Goal: Complete application form

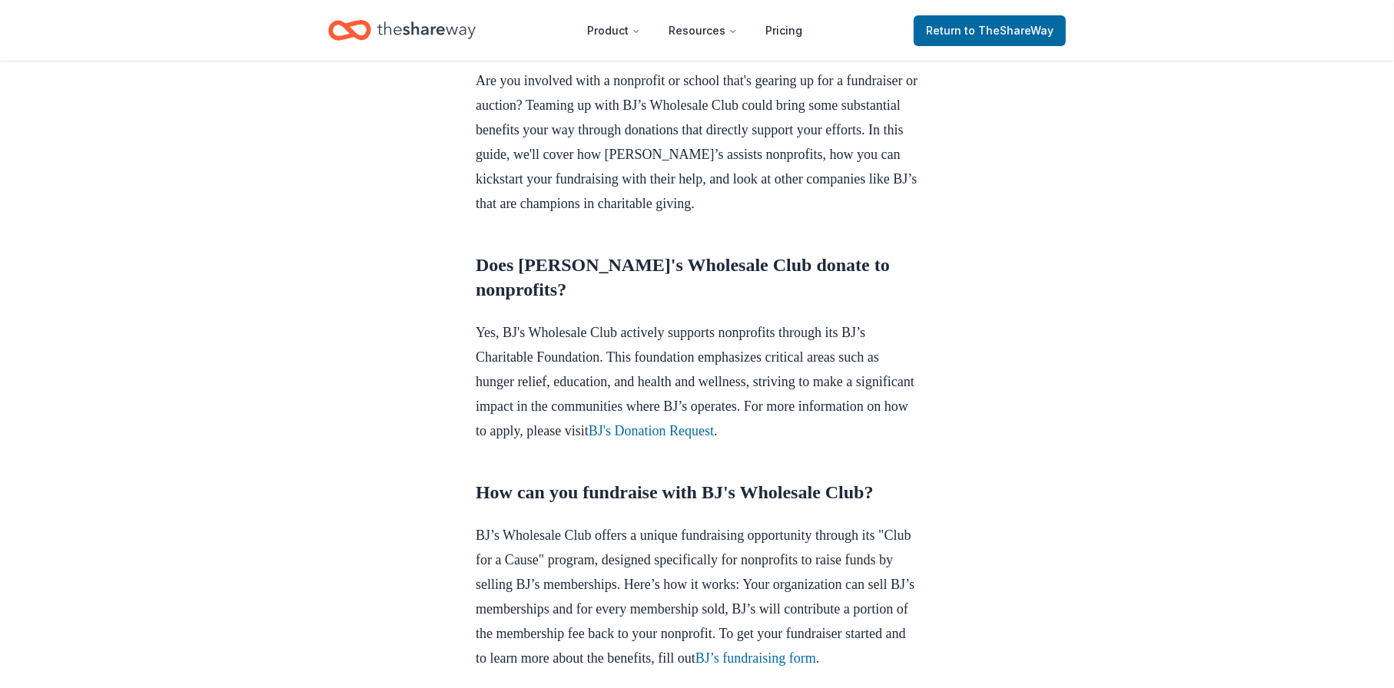
scroll to position [691, 0]
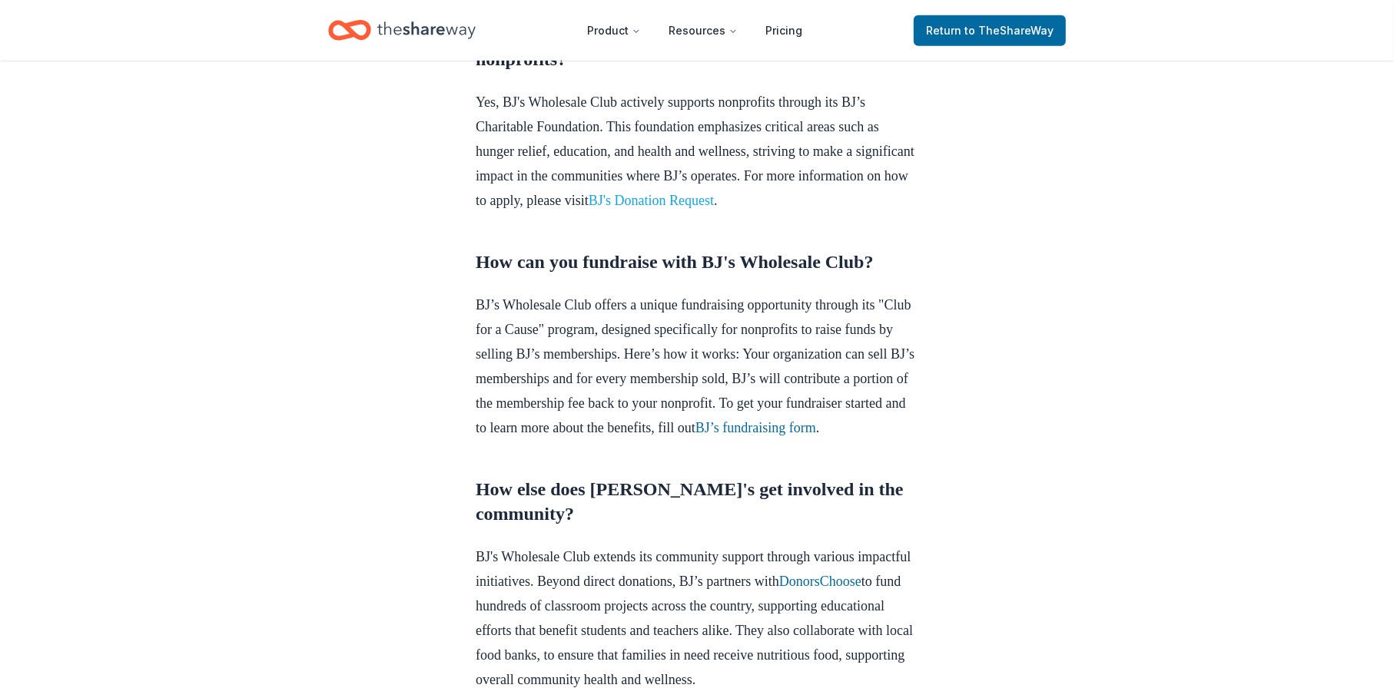
click at [714, 208] on link "BJ's Donation Request" at bounding box center [650, 200] width 125 height 15
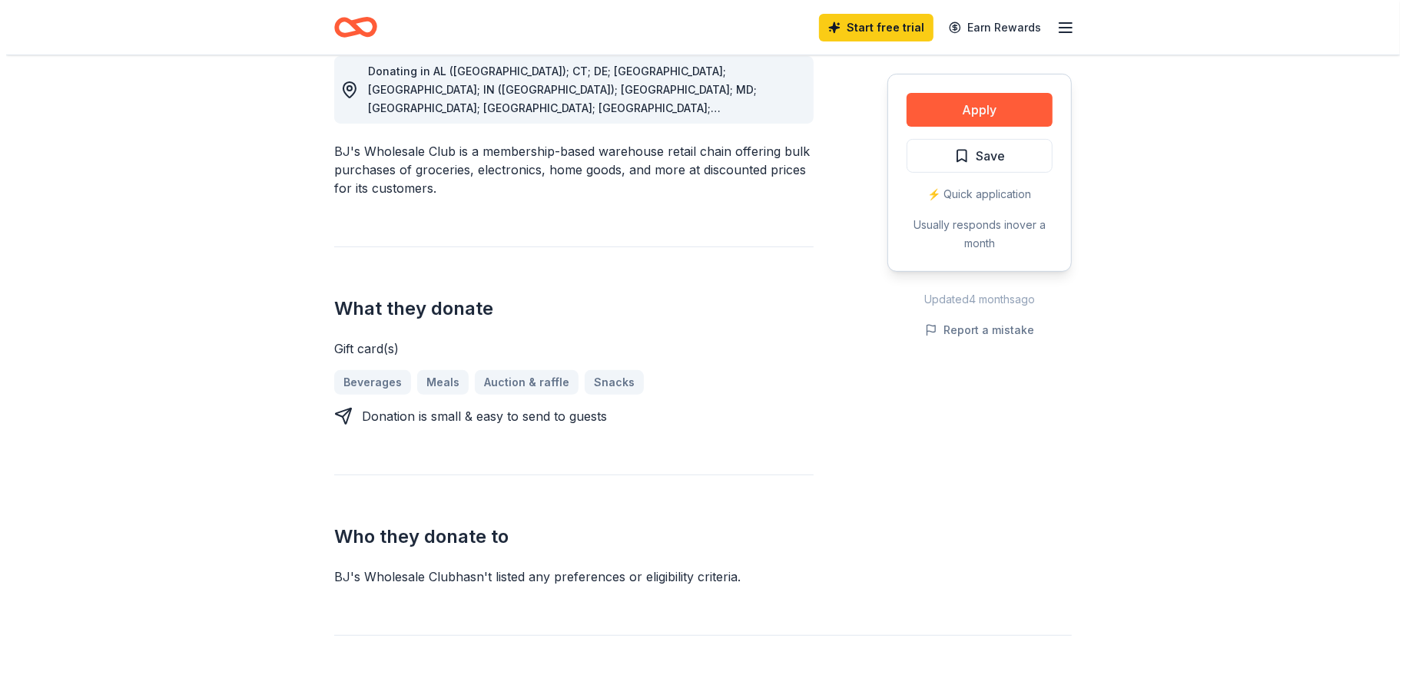
scroll to position [64, 0]
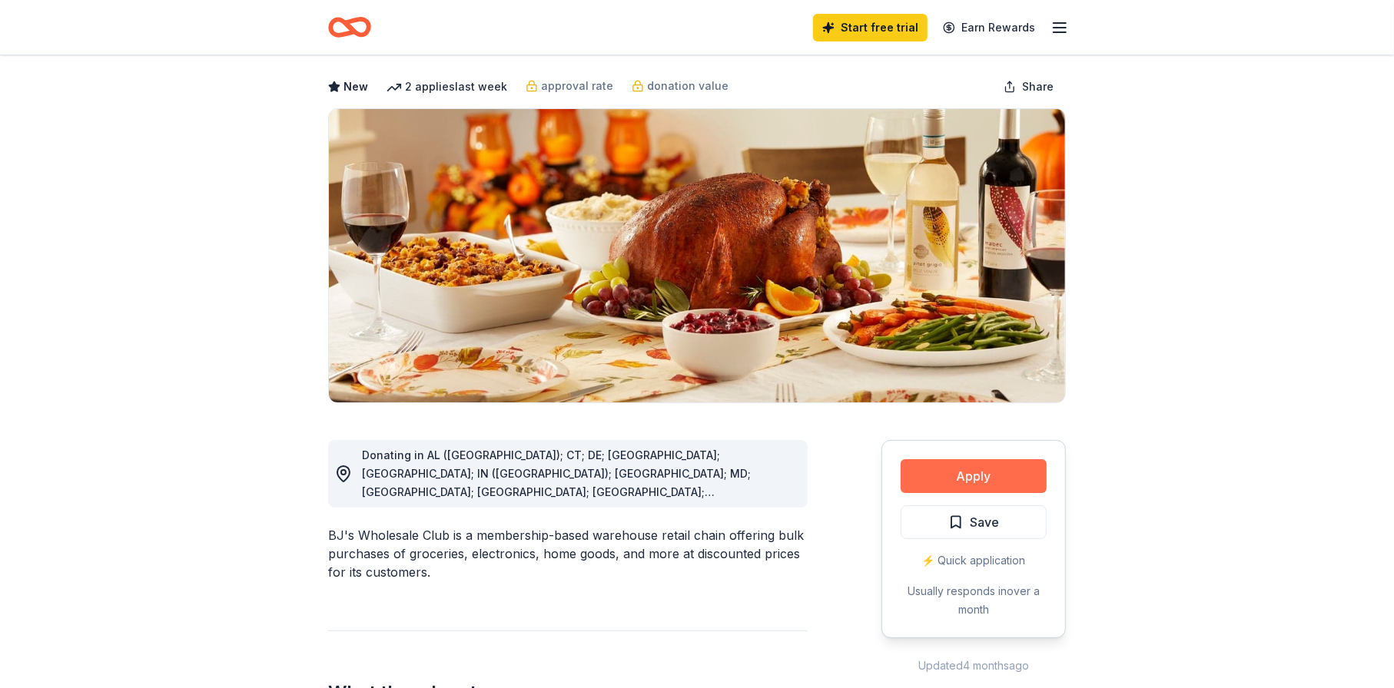
click at [961, 471] on button "Apply" at bounding box center [973, 476] width 146 height 34
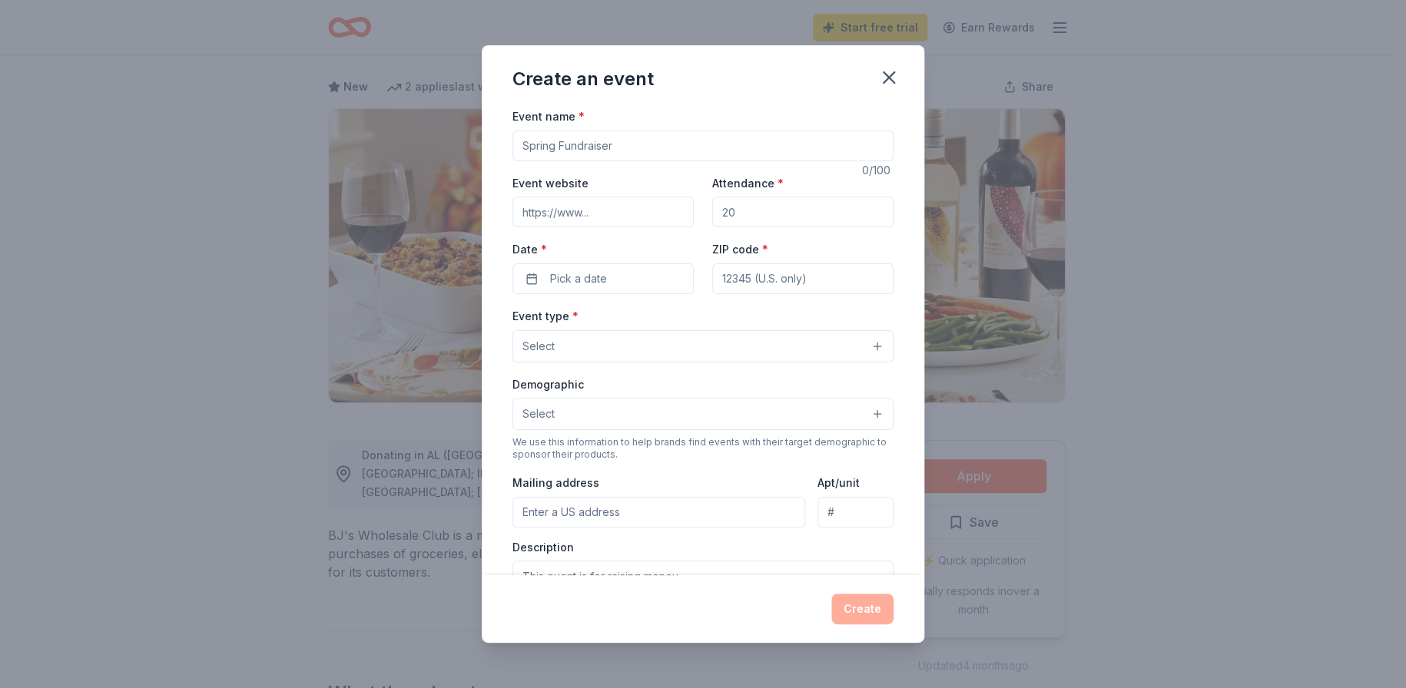
click at [633, 149] on input "Event name *" at bounding box center [702, 146] width 381 height 31
type input "w"
type input "WINTER WONDERLAND"
click at [596, 214] on input "Event website" at bounding box center [602, 212] width 181 height 31
drag, startPoint x: 753, startPoint y: 214, endPoint x: 733, endPoint y: 209, distance: 20.5
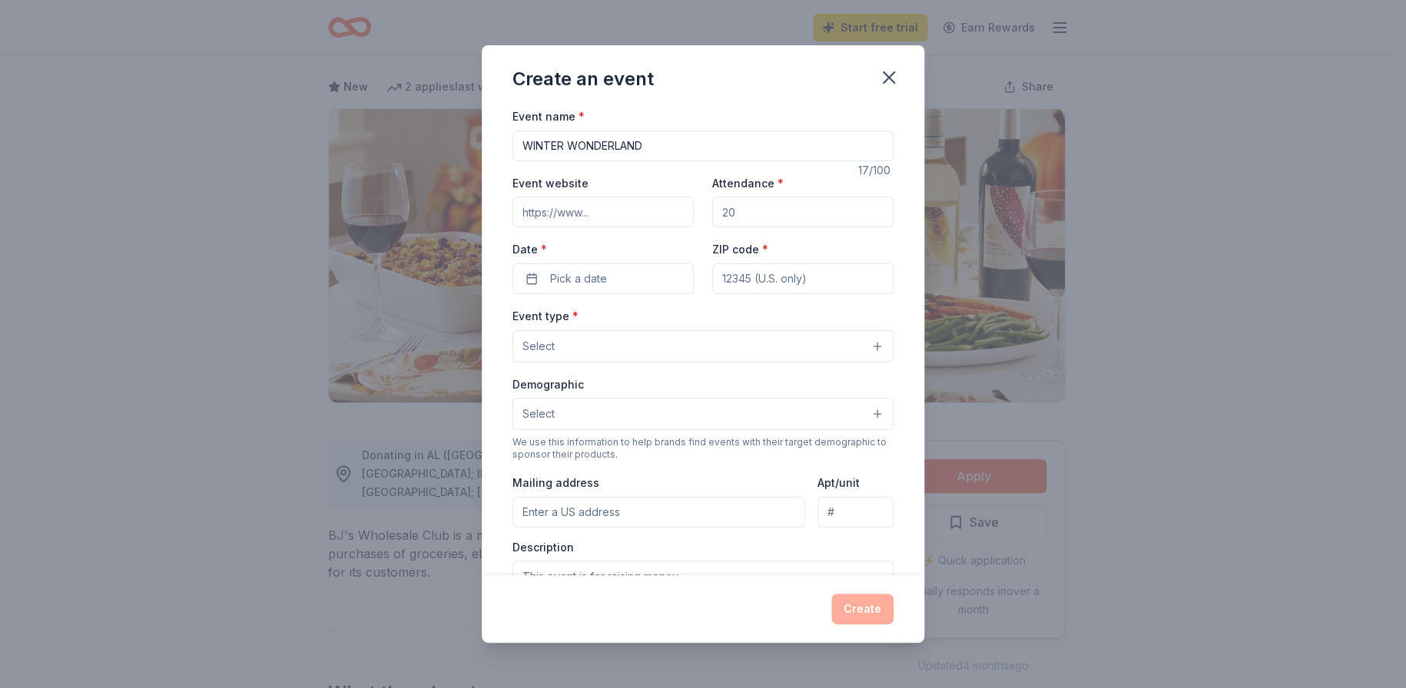
click at [733, 209] on input "Attendance *" at bounding box center [802, 212] width 181 height 31
click at [701, 215] on div "Event website Attendance * Date * Pick a date ZIP code *" at bounding box center [702, 234] width 381 height 121
type input "100"
click at [564, 278] on span "Pick a date" at bounding box center [578, 279] width 57 height 18
click at [681, 323] on button "Go to next month" at bounding box center [683, 320] width 22 height 22
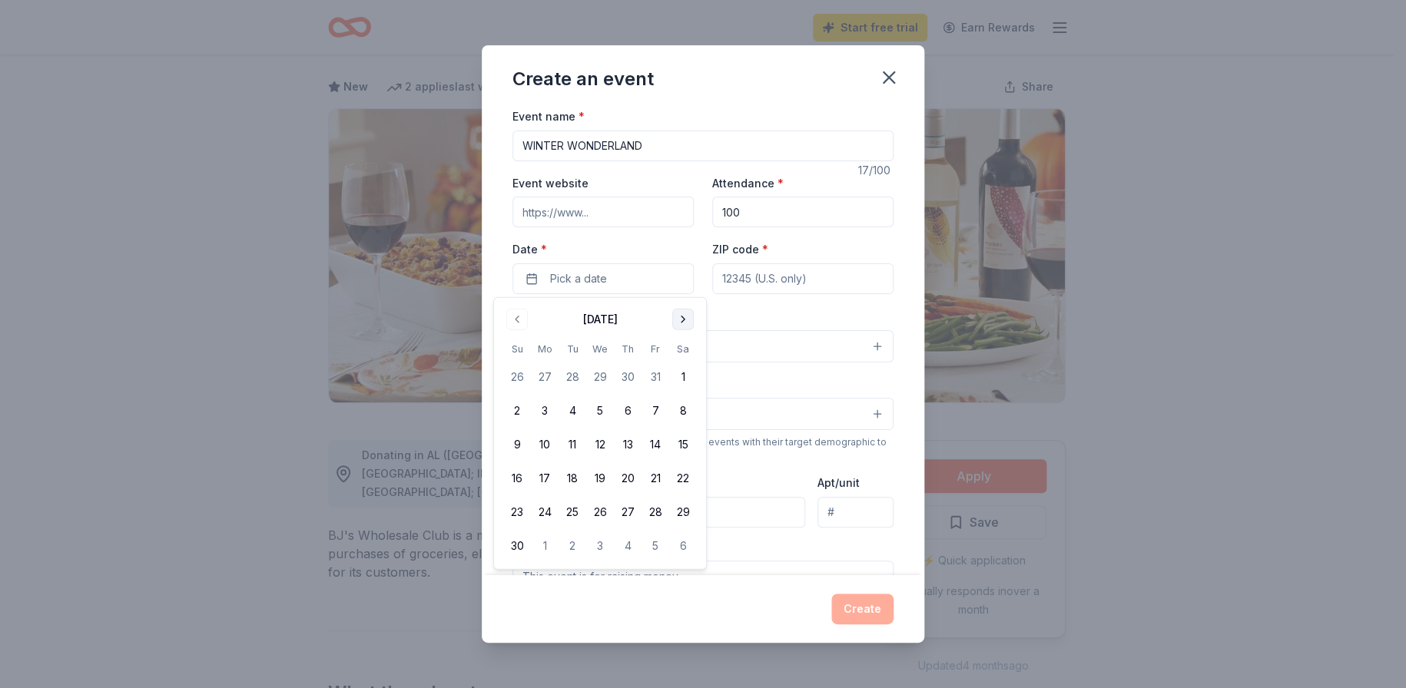
click at [681, 323] on button "Go to next month" at bounding box center [683, 320] width 22 height 22
click at [681, 406] on button "13" at bounding box center [683, 411] width 28 height 28
click at [755, 280] on input "ZIP code *" at bounding box center [802, 279] width 181 height 31
click at [556, 340] on button "Select" at bounding box center [702, 346] width 381 height 32
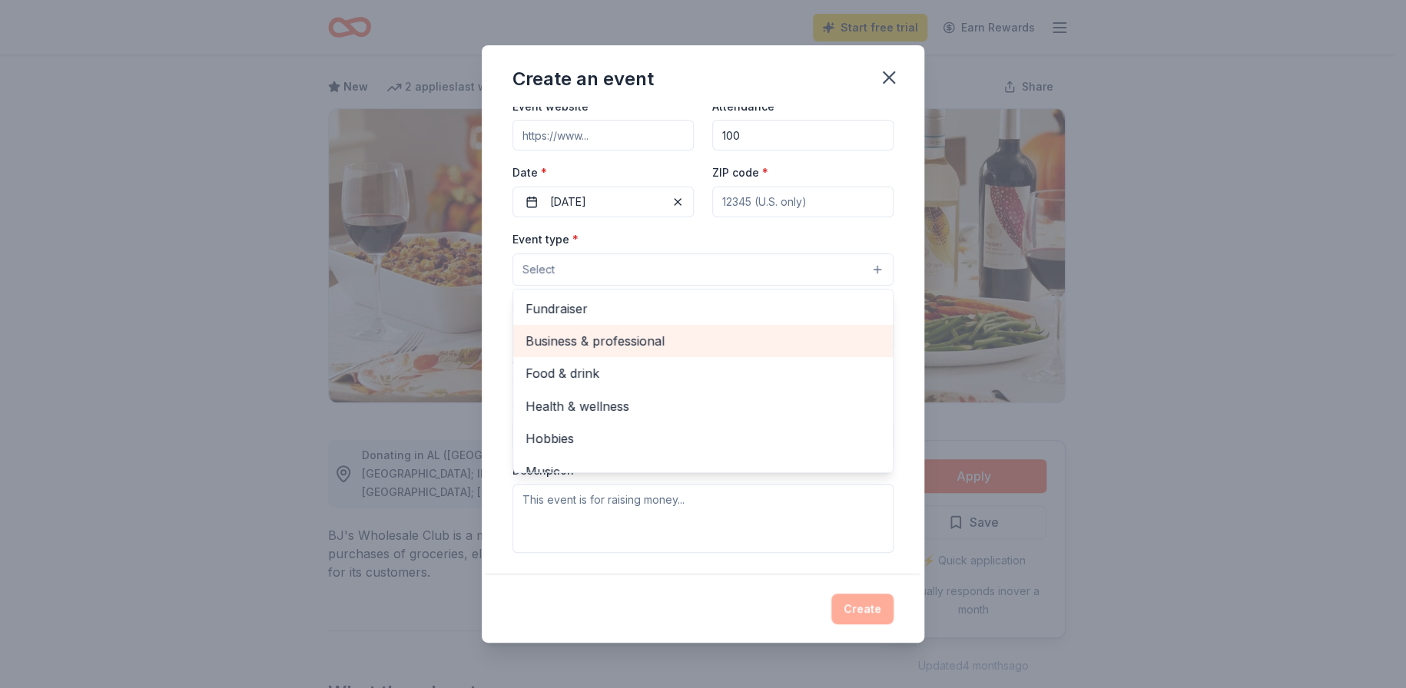
scroll to position [0, 0]
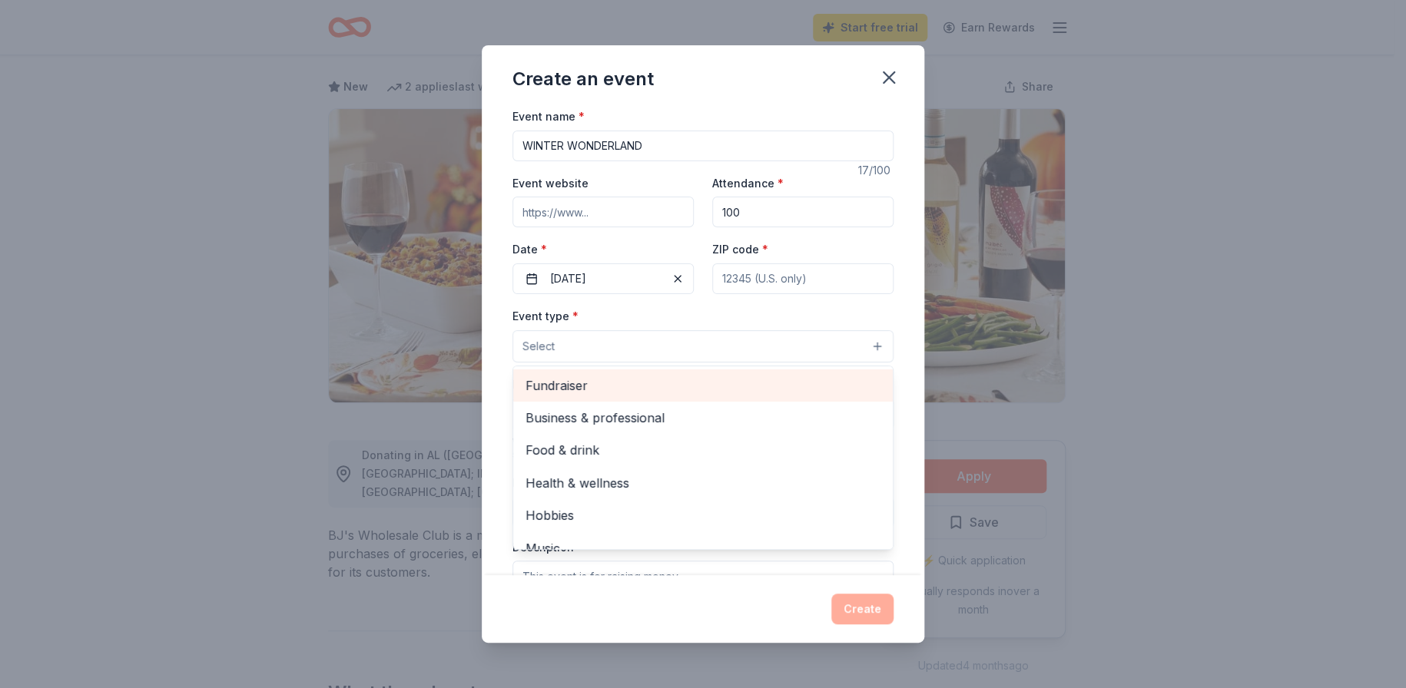
click at [562, 385] on span "Fundraiser" at bounding box center [702, 386] width 355 height 20
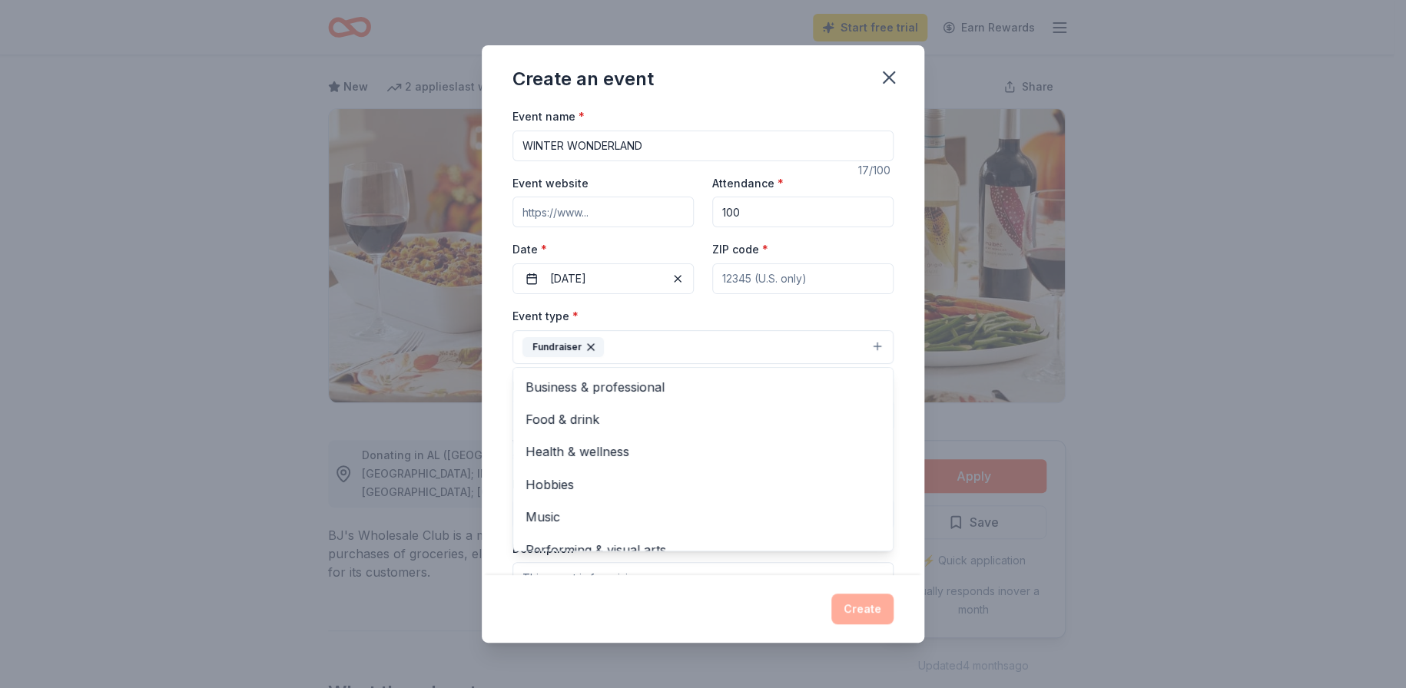
click at [885, 309] on div "Event name * WINTER WONDERLAND 17 /100 Event website Attendance * 100 Date * 12…" at bounding box center [703, 341] width 443 height 469
click at [573, 416] on button "Select" at bounding box center [702, 415] width 381 height 32
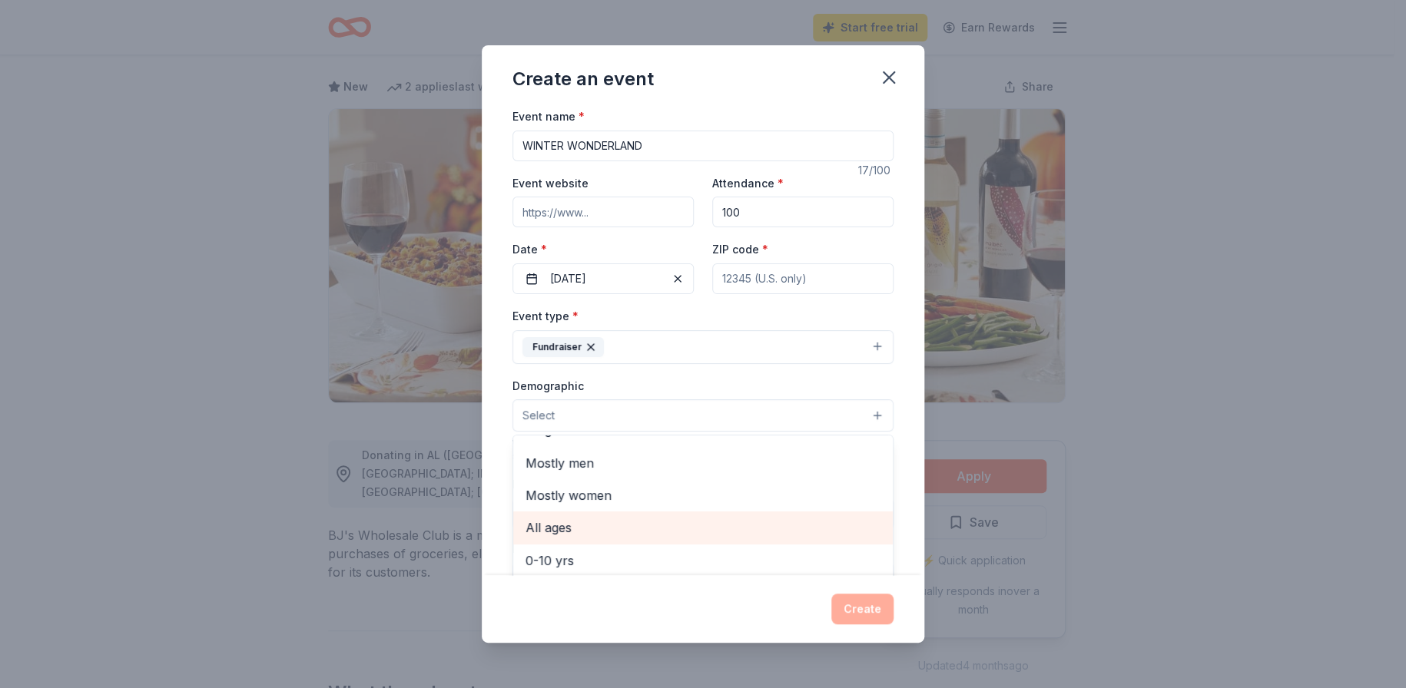
click at [568, 527] on span "All ages" at bounding box center [702, 528] width 355 height 20
click at [685, 379] on div "Demographic All ages All genders Mostly men Mostly women 0-10 yrs 10-20 yrs 20-…" at bounding box center [702, 405] width 381 height 58
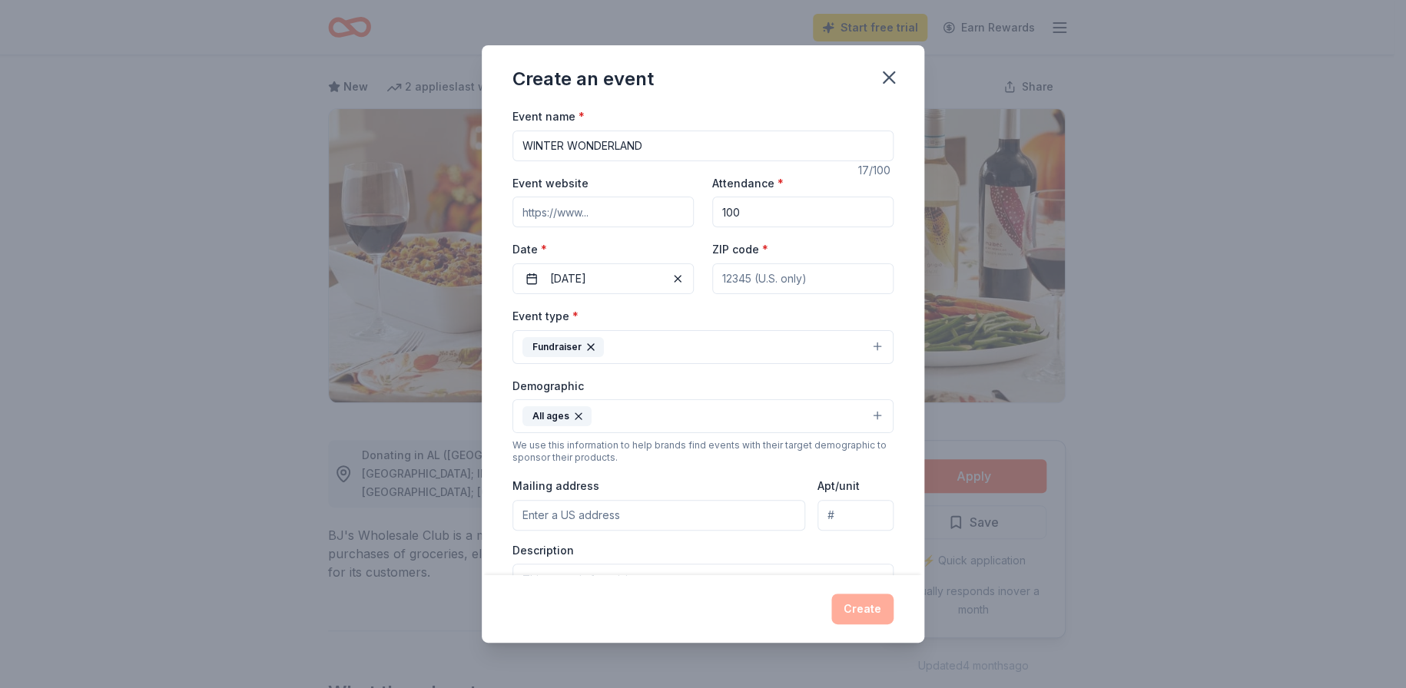
click at [611, 512] on input "Mailing address" at bounding box center [658, 515] width 293 height 31
click at [611, 515] on input "355 SUMP" at bounding box center [658, 515] width 293 height 31
click at [586, 512] on input "355 SUMP" at bounding box center [658, 515] width 293 height 31
click at [578, 511] on input "355 SUMP" at bounding box center [658, 515] width 293 height 31
type input "355 SUMPTER STREET"
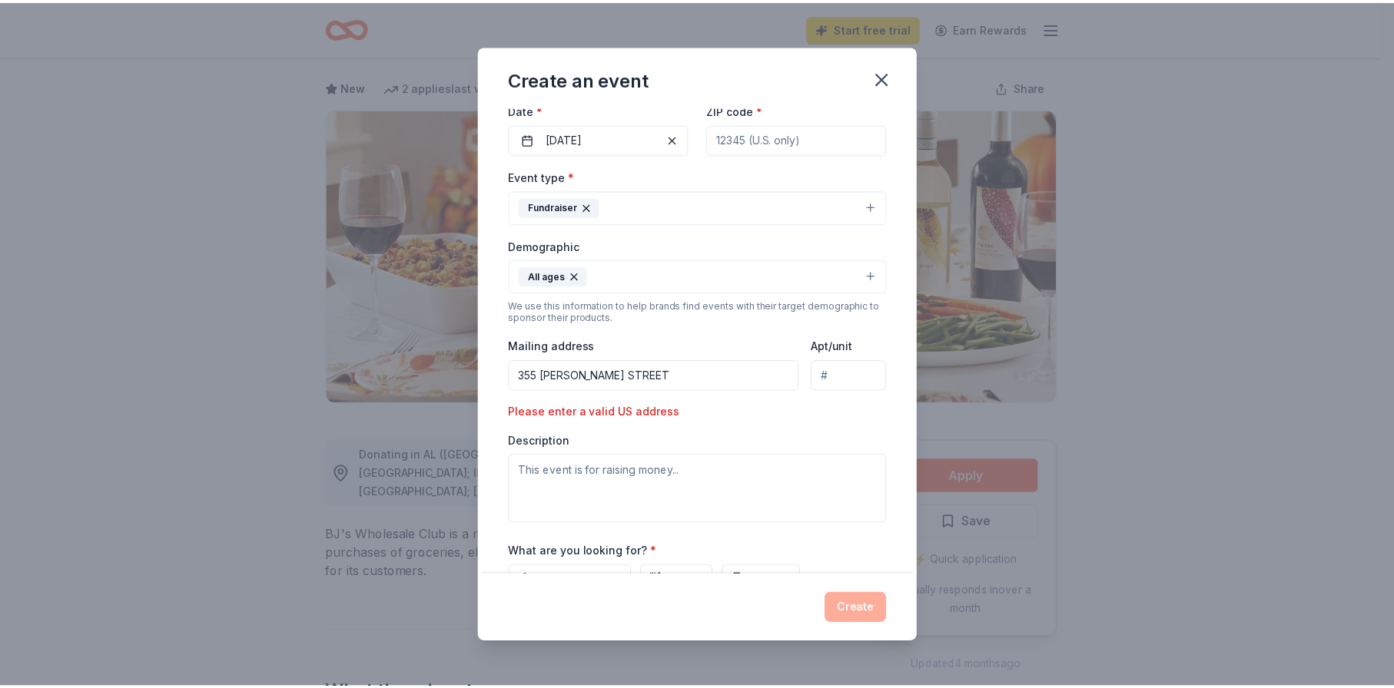
scroll to position [0, 0]
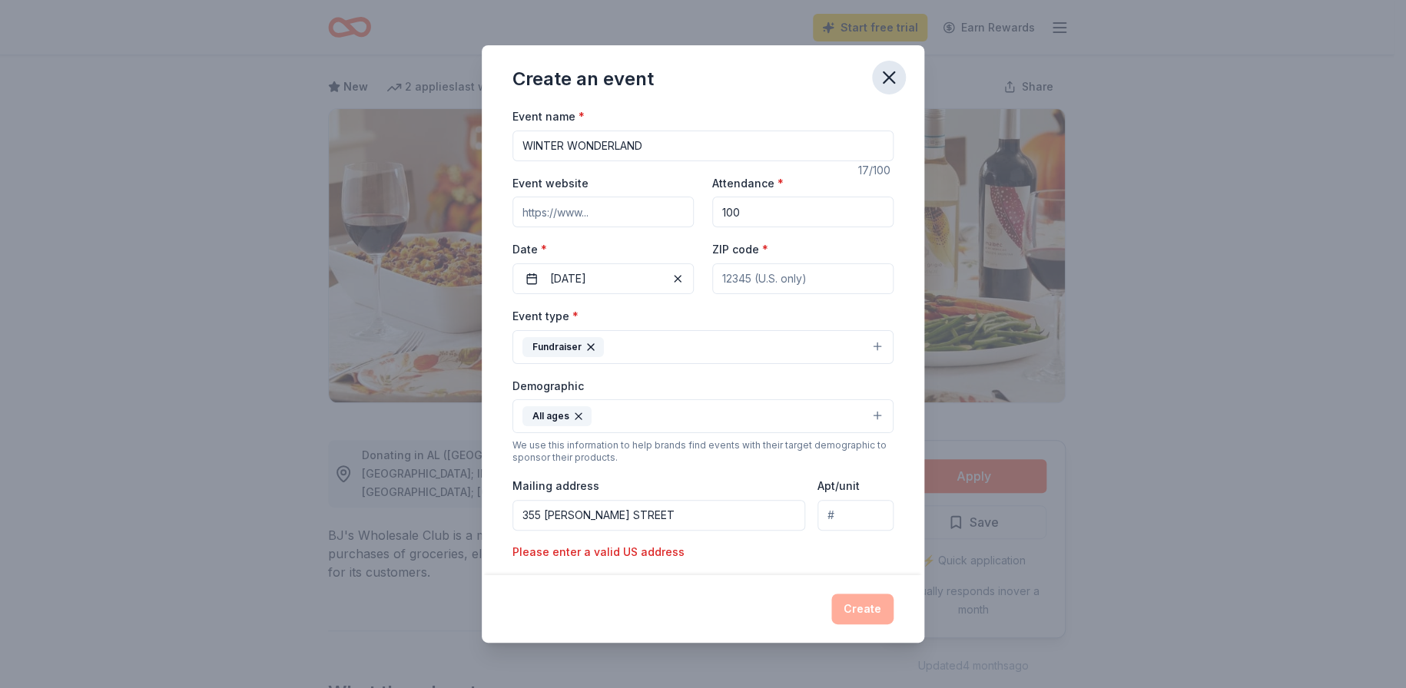
click at [892, 77] on icon "button" at bounding box center [889, 78] width 22 height 22
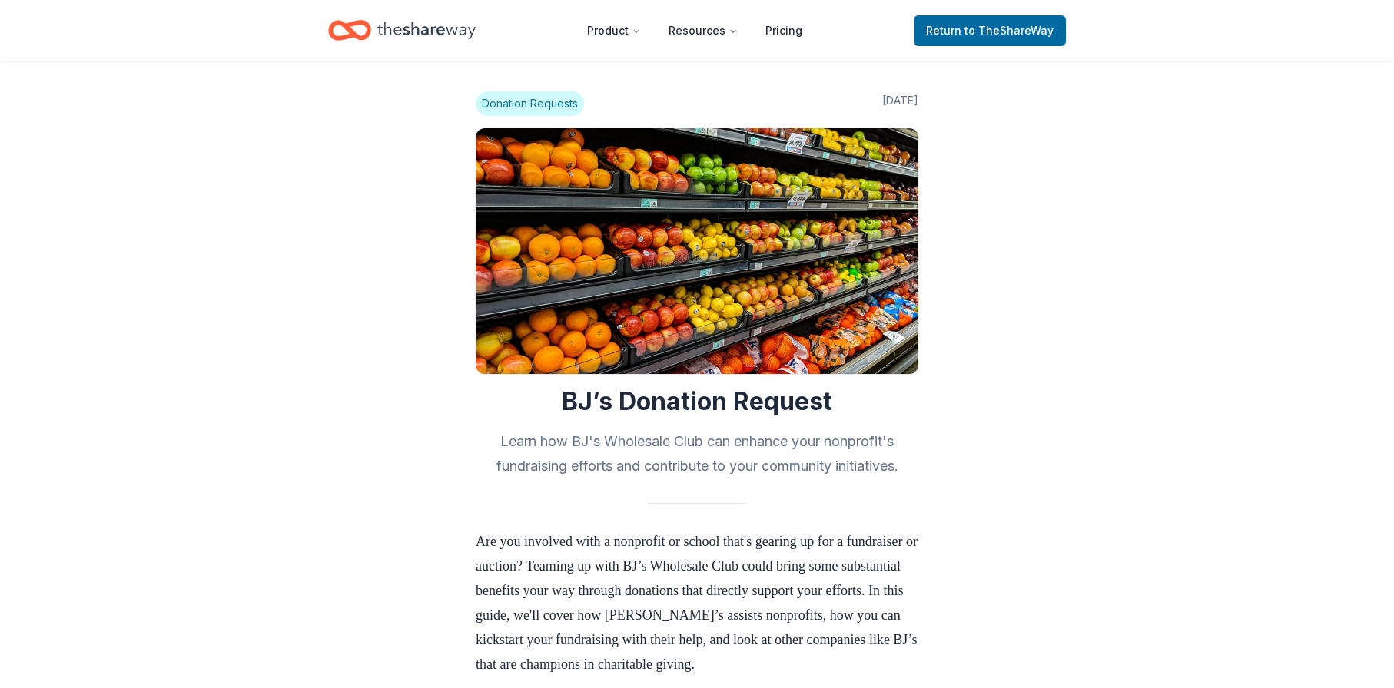
scroll to position [687, 0]
